Goal: Information Seeking & Learning: Learn about a topic

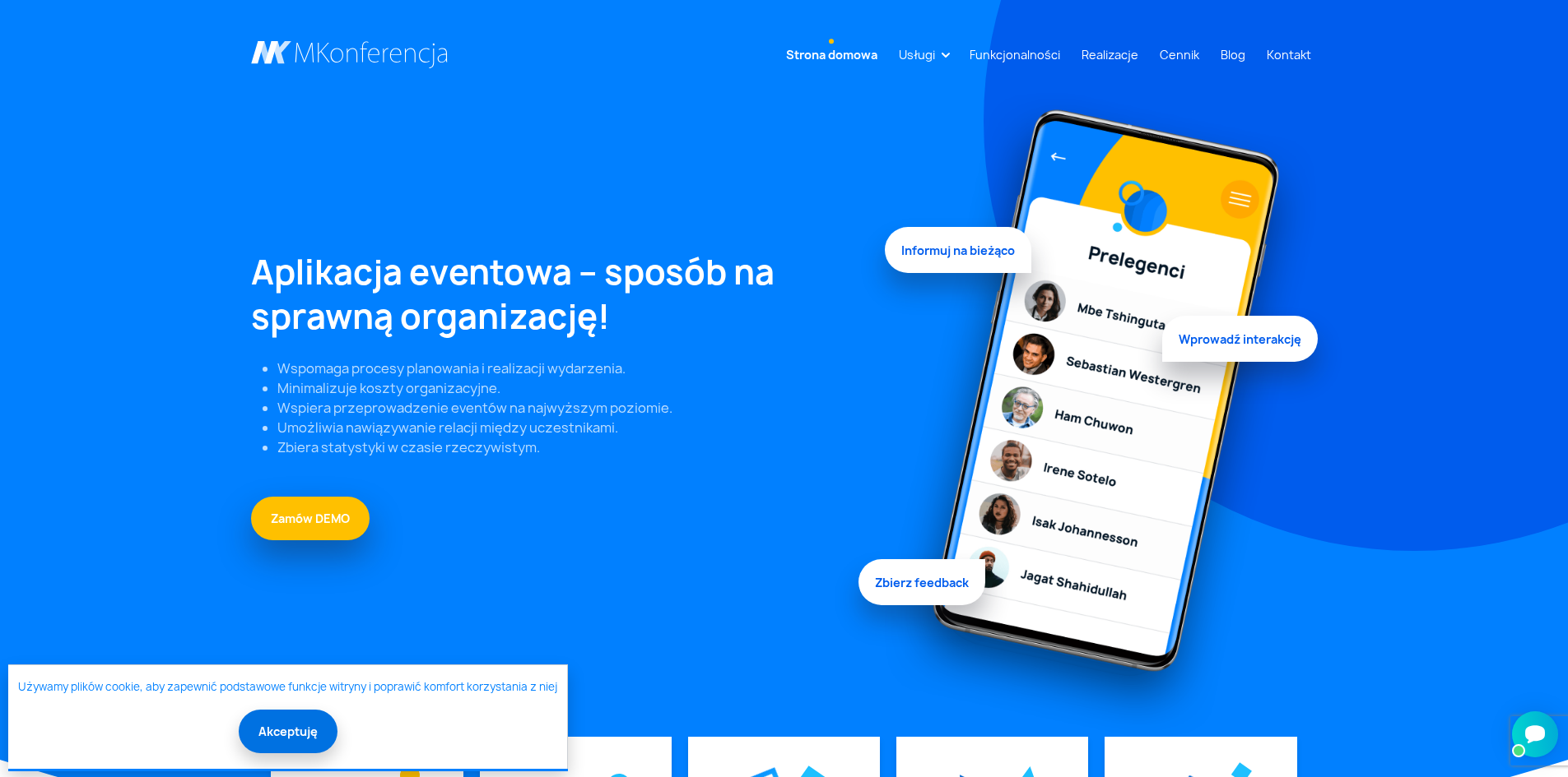
click at [316, 733] on button "Akceptuję" at bounding box center [287, 732] width 98 height 44
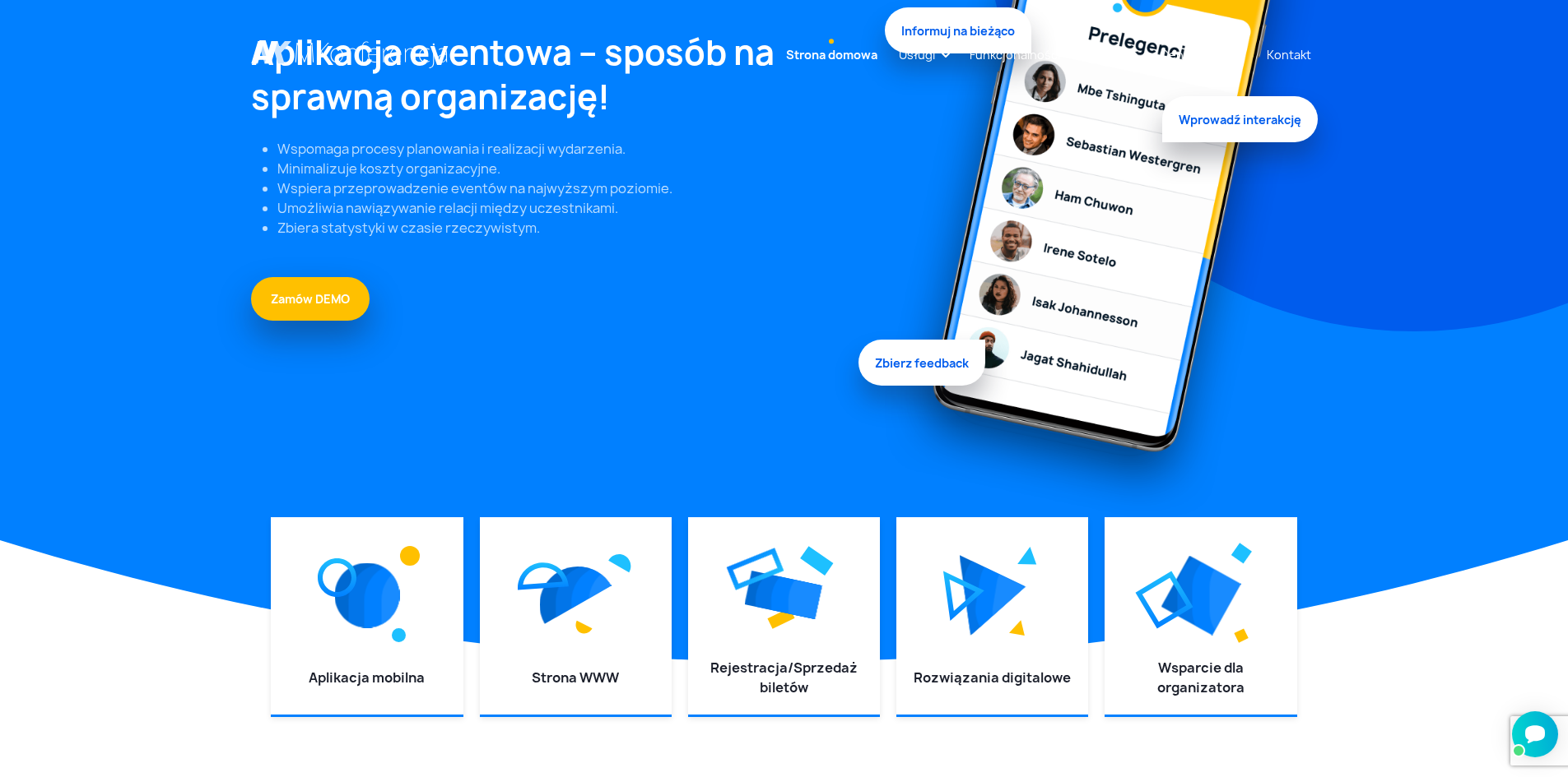
scroll to position [576, 0]
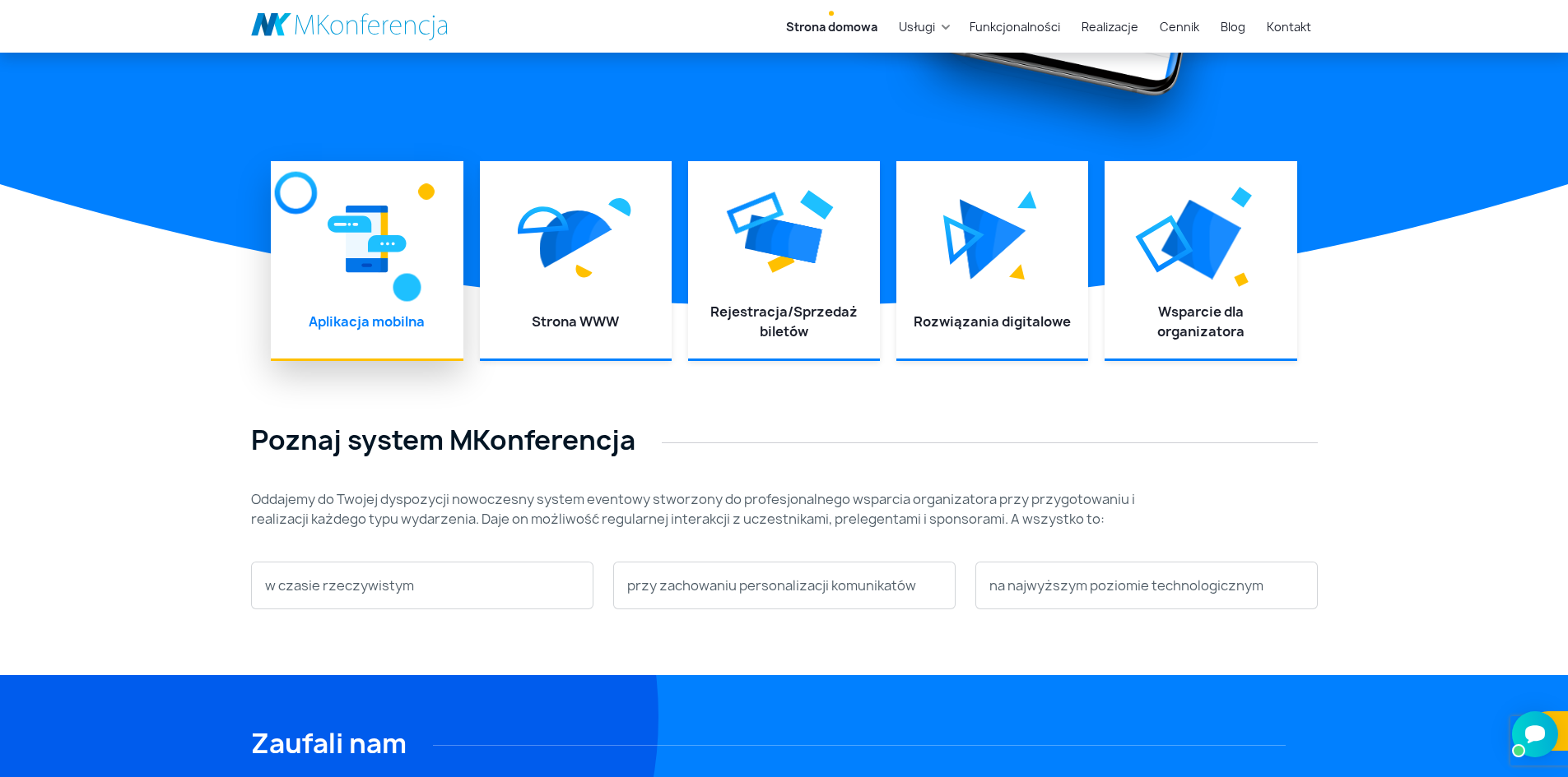
click at [407, 294] on img at bounding box center [407, 288] width 28 height 28
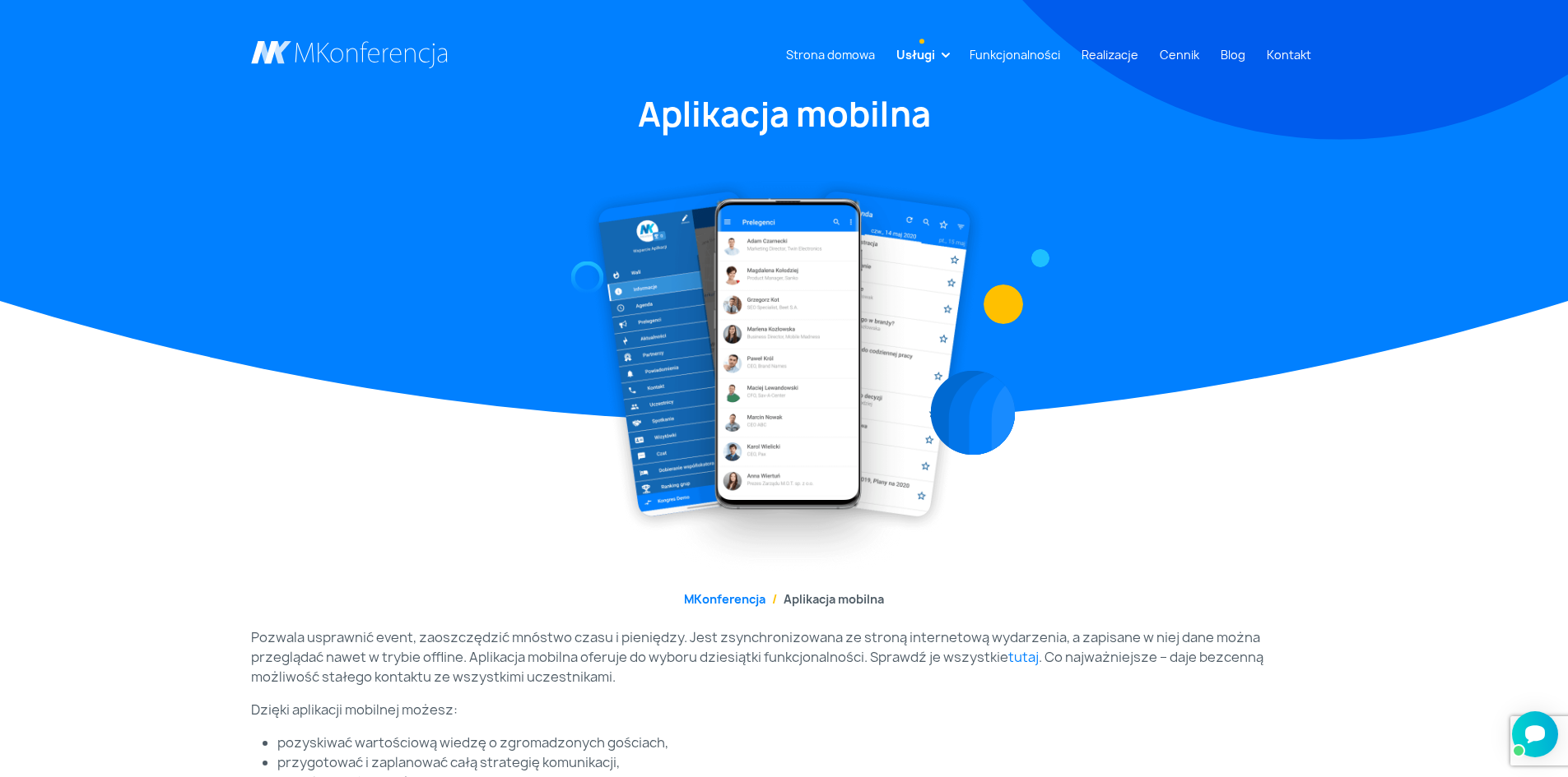
scroll to position [83, 0]
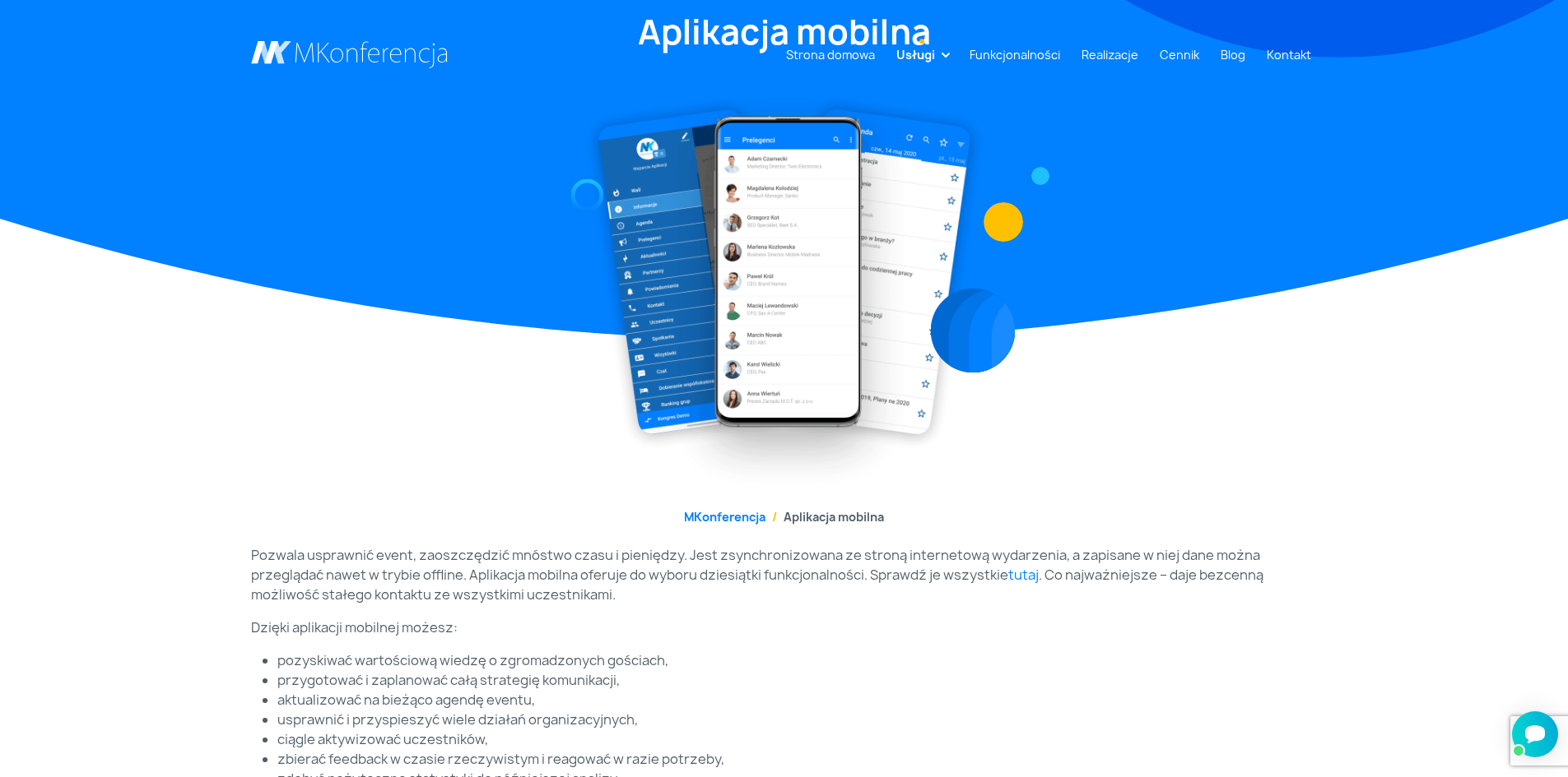
click at [642, 162] on img at bounding box center [784, 291] width 401 height 395
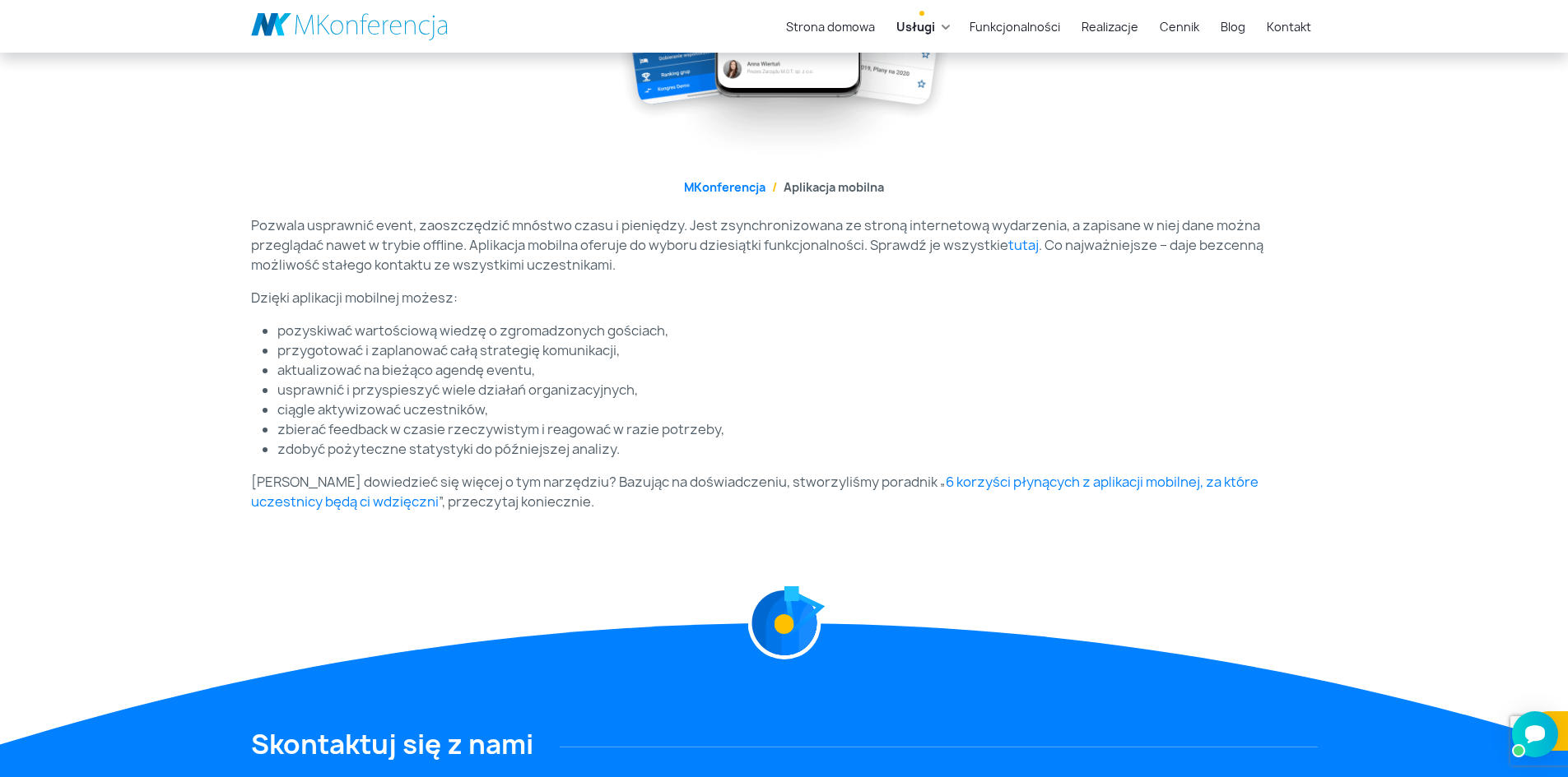
scroll to position [412, 0]
click at [1029, 250] on link "tutaj" at bounding box center [1023, 245] width 30 height 18
